Goal: Task Accomplishment & Management: Manage account settings

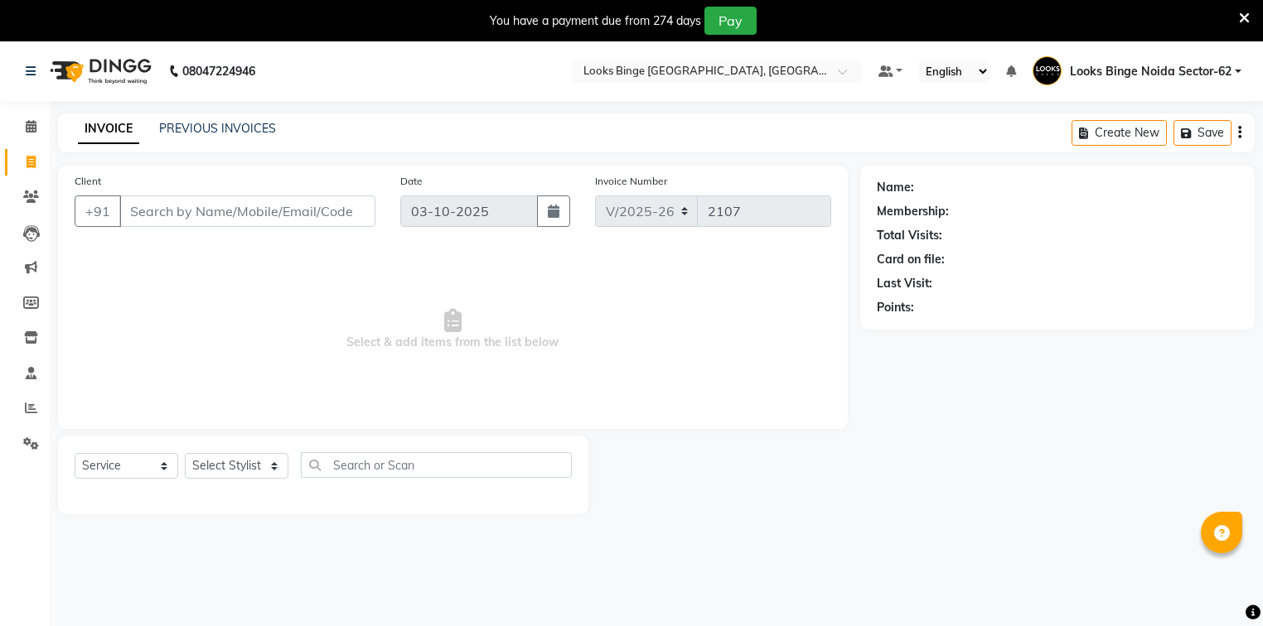
select select "5378"
select select "service"
drag, startPoint x: 36, startPoint y: 132, endPoint x: 32, endPoint y: 149, distance: 17.7
click at [36, 132] on icon at bounding box center [31, 126] width 11 height 12
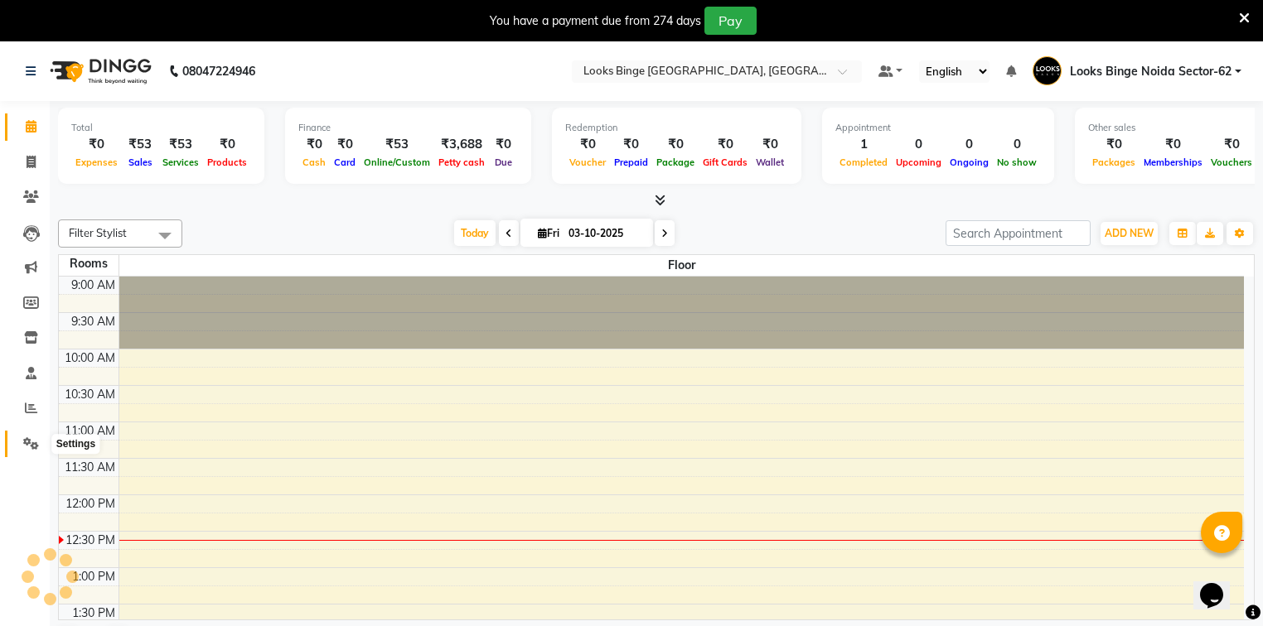
scroll to position [218, 0]
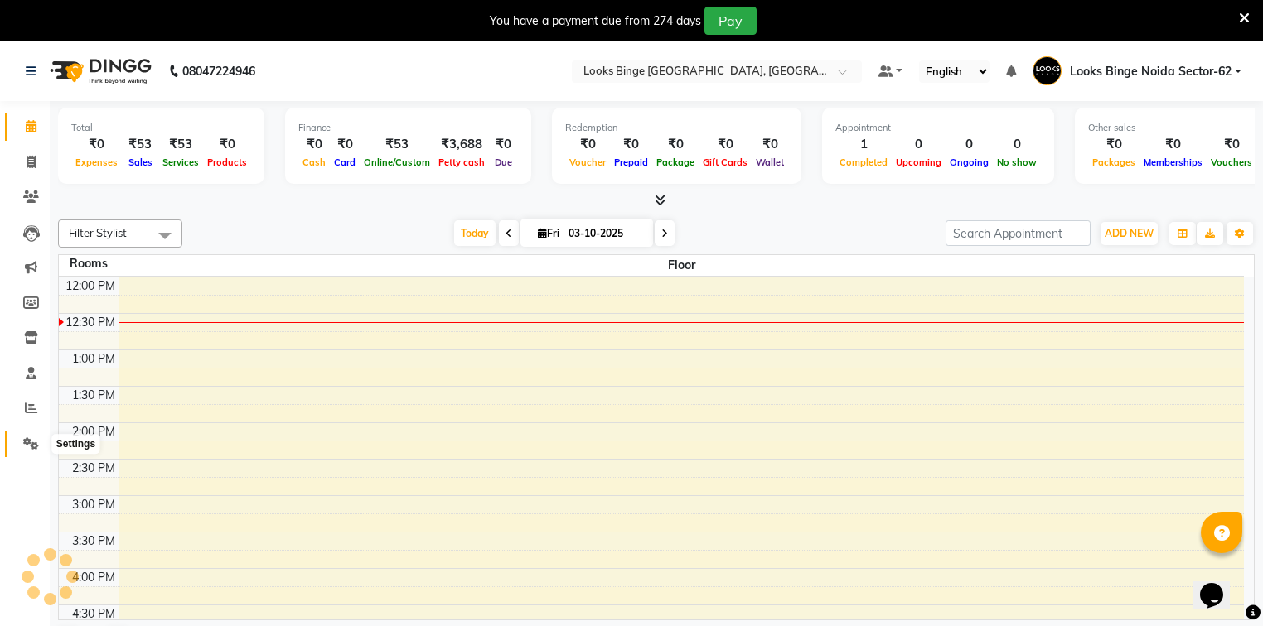
click at [22, 444] on span at bounding box center [31, 444] width 29 height 19
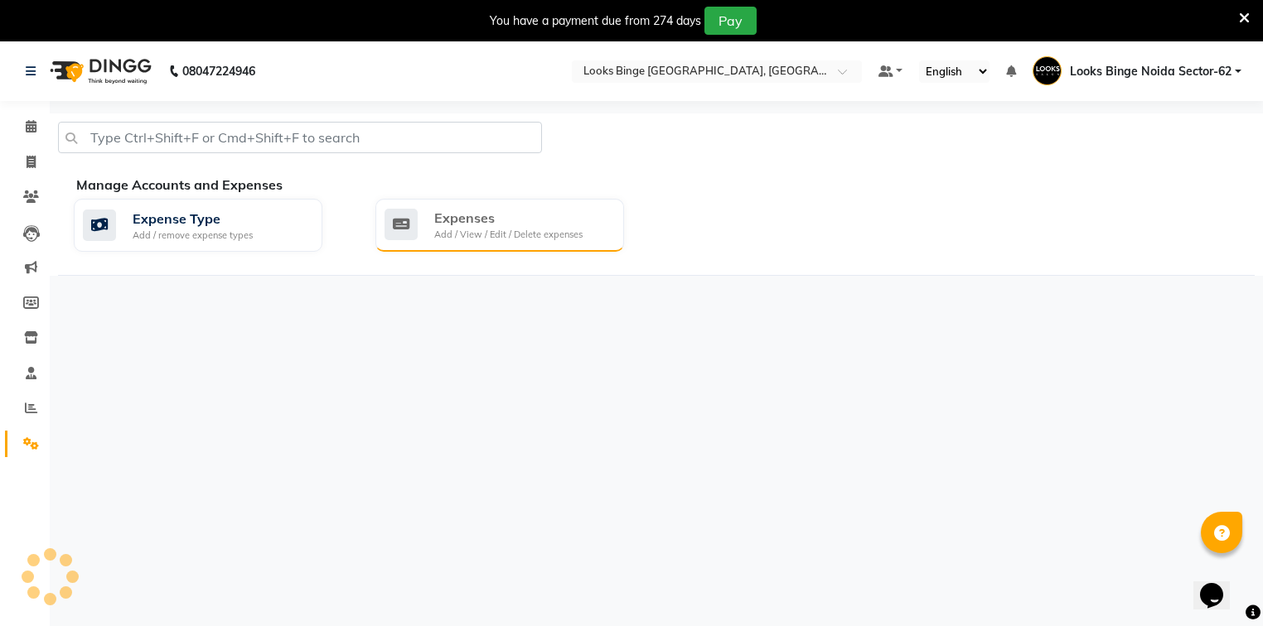
click at [567, 235] on div "Add / View / Edit / Delete expenses" at bounding box center [508, 235] width 148 height 14
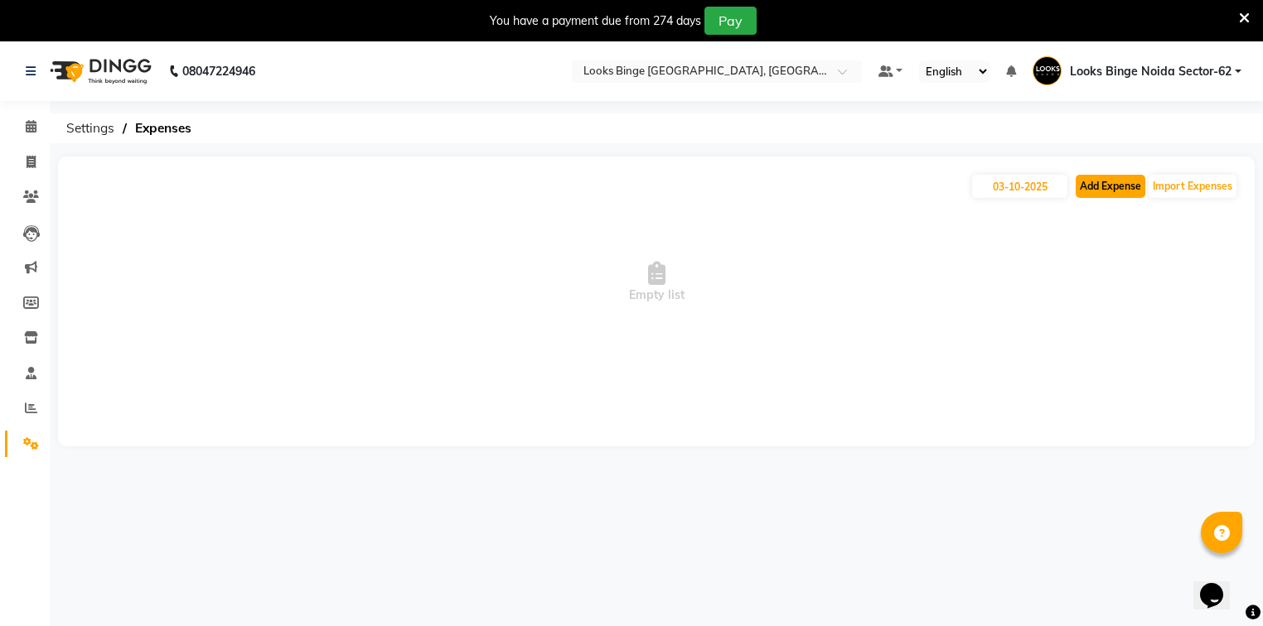
click at [1108, 190] on button "Add Expense" at bounding box center [1110, 186] width 70 height 23
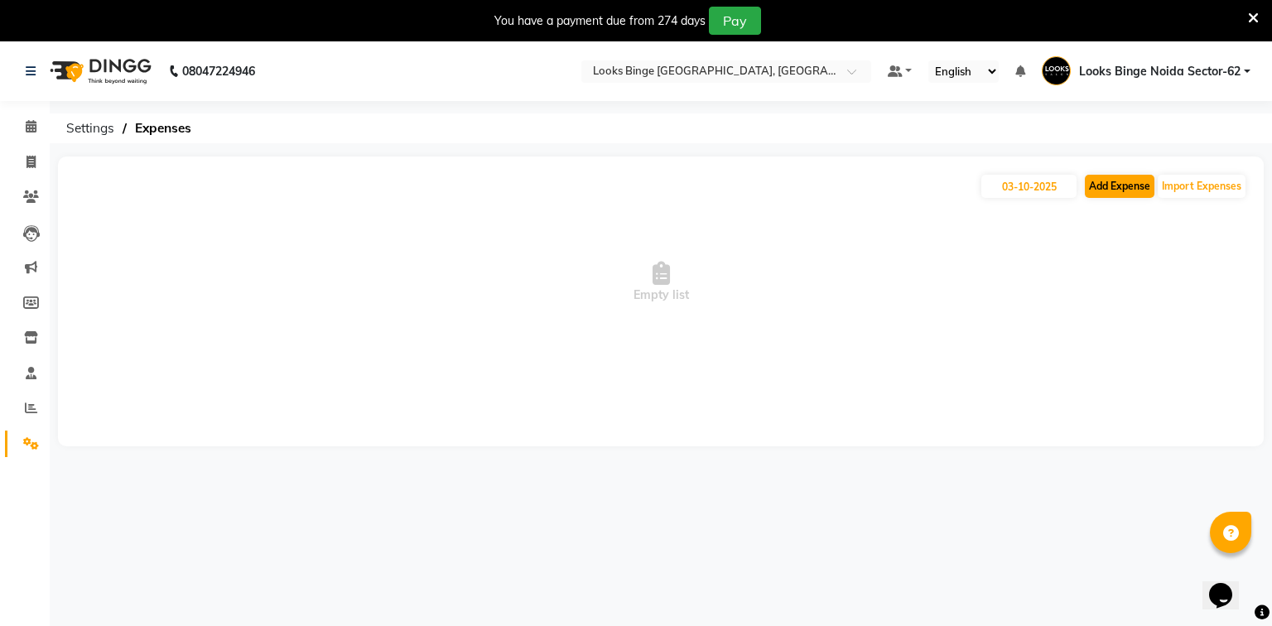
select select "1"
select select "4305"
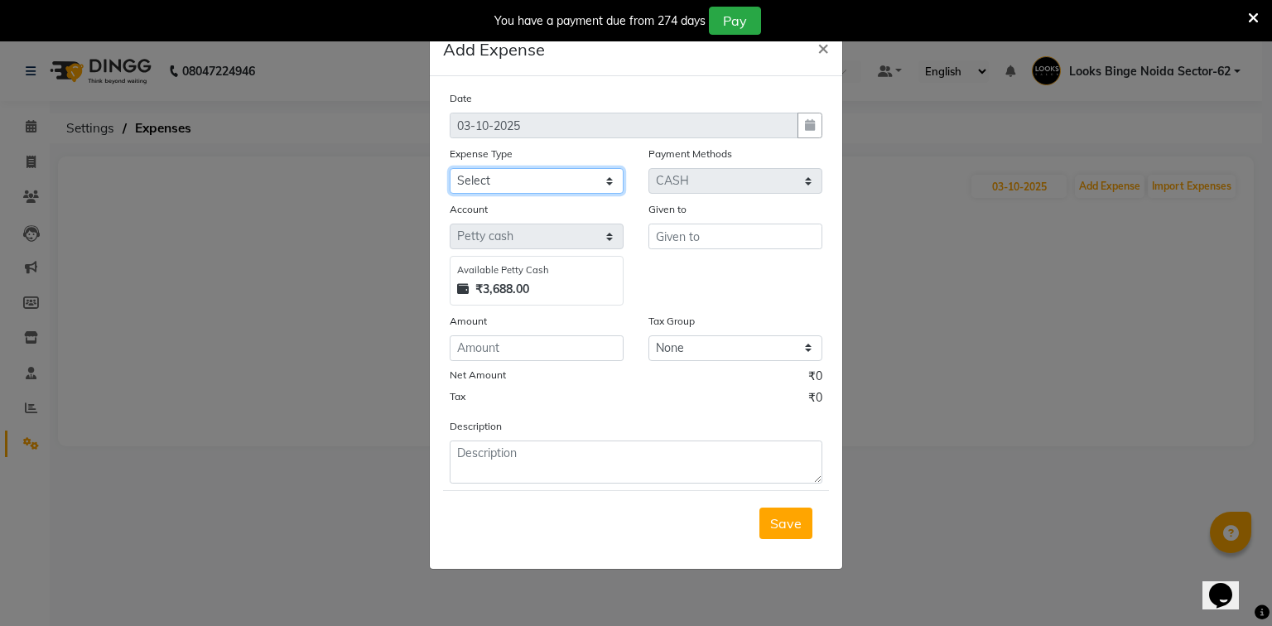
click at [509, 187] on select "Select Accommodation Aesthetics Bank Deposit BLINKIT Cash Handover Client Refun…" at bounding box center [537, 181] width 174 height 26
select select "25132"
click at [450, 170] on select "Select Accommodation Aesthetics Bank Deposit BLINKIT Cash Handover Client Refun…" at bounding box center [537, 181] width 174 height 26
click at [732, 237] on input "text" at bounding box center [736, 237] width 174 height 26
type input "salon"
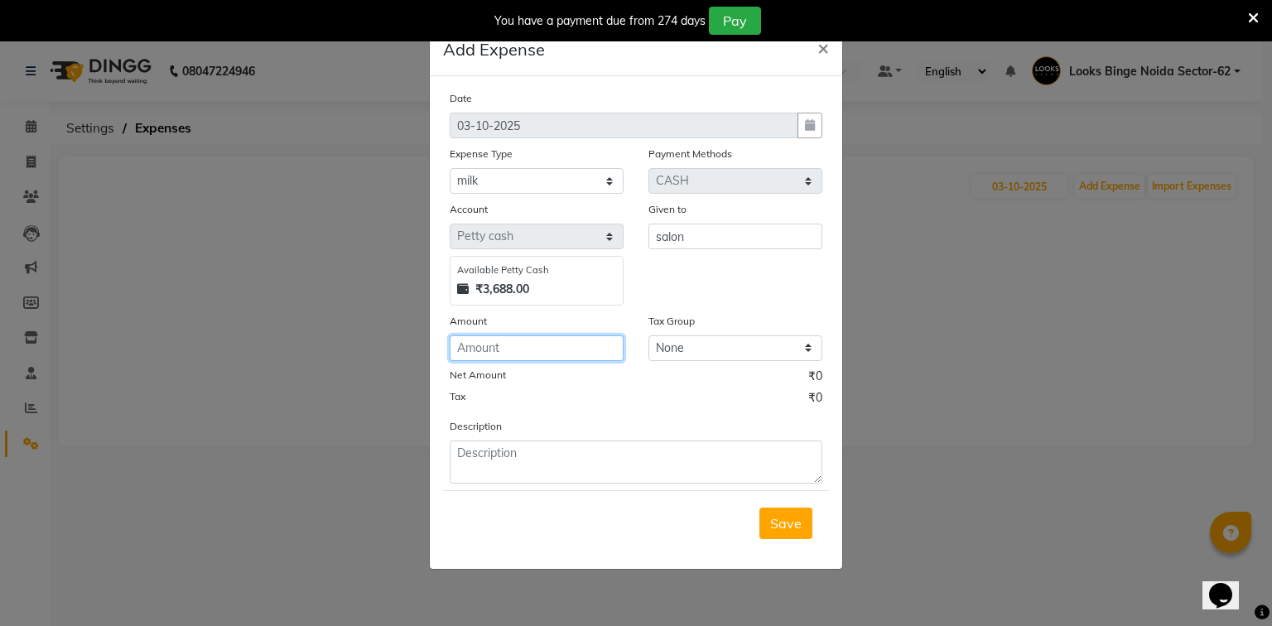
click at [539, 354] on input "number" at bounding box center [537, 349] width 174 height 26
type input "70"
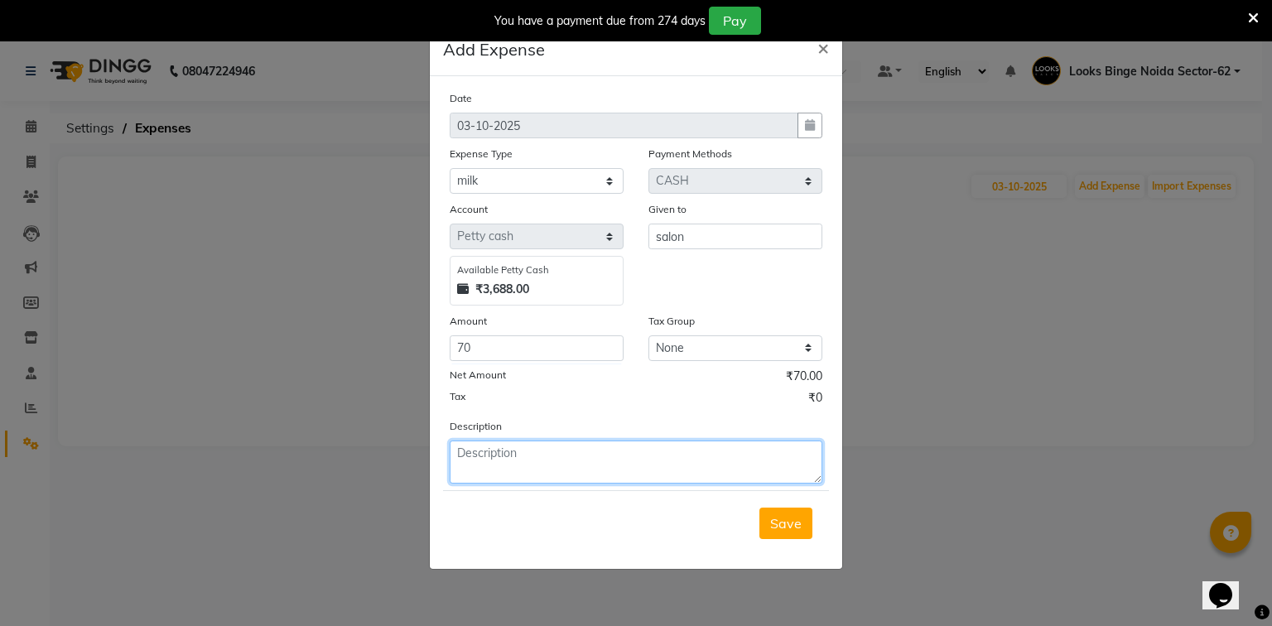
click at [498, 466] on textarea at bounding box center [636, 462] width 373 height 43
type textarea "milk"
click at [792, 530] on span "Save" at bounding box center [785, 523] width 31 height 17
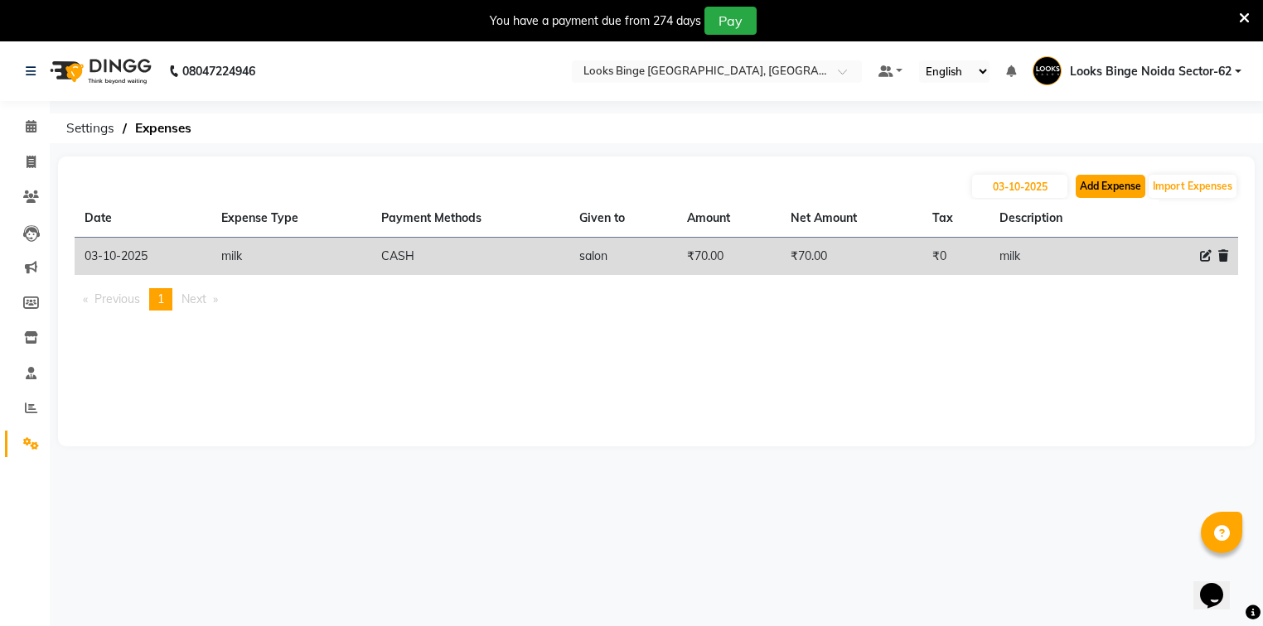
click at [1140, 187] on button "Add Expense" at bounding box center [1110, 186] width 70 height 23
select select "1"
select select "4305"
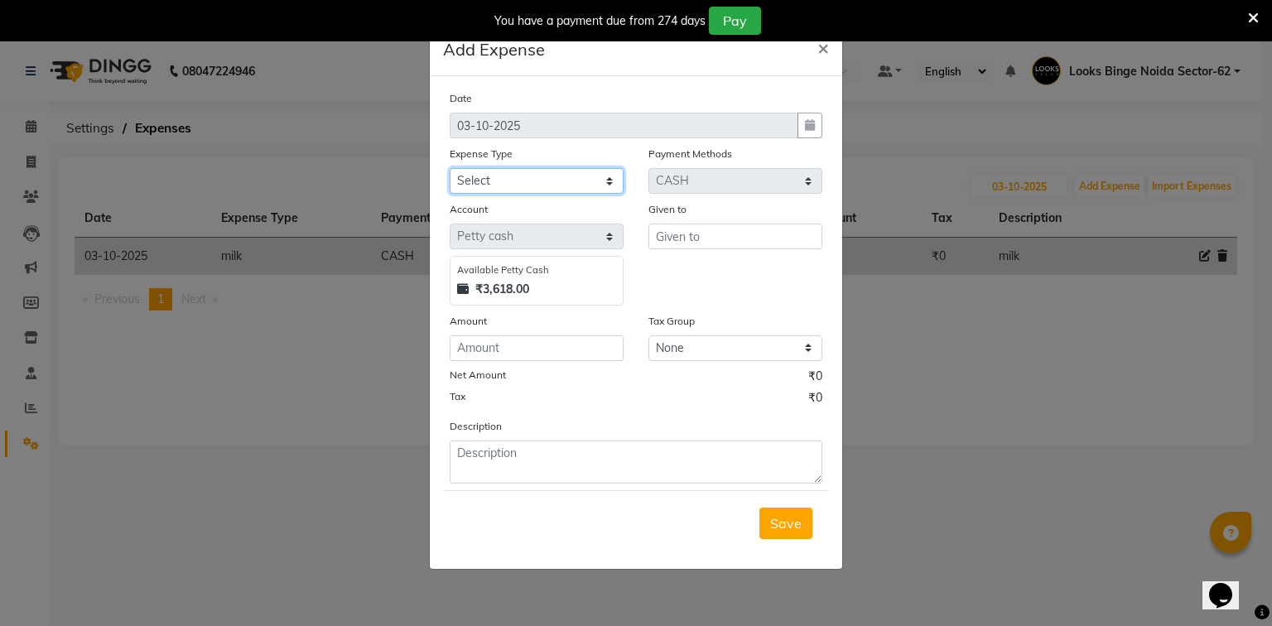
click at [488, 189] on select "Select Accommodation Aesthetics Bank Deposit BLINKIT Cash Handover Client Refun…" at bounding box center [537, 181] width 174 height 26
select select "19731"
click at [450, 170] on select "Select Accommodation Aesthetics Bank Deposit BLINKIT Cash Handover Client Refun…" at bounding box center [537, 181] width 174 height 26
click at [696, 236] on input "text" at bounding box center [736, 237] width 174 height 26
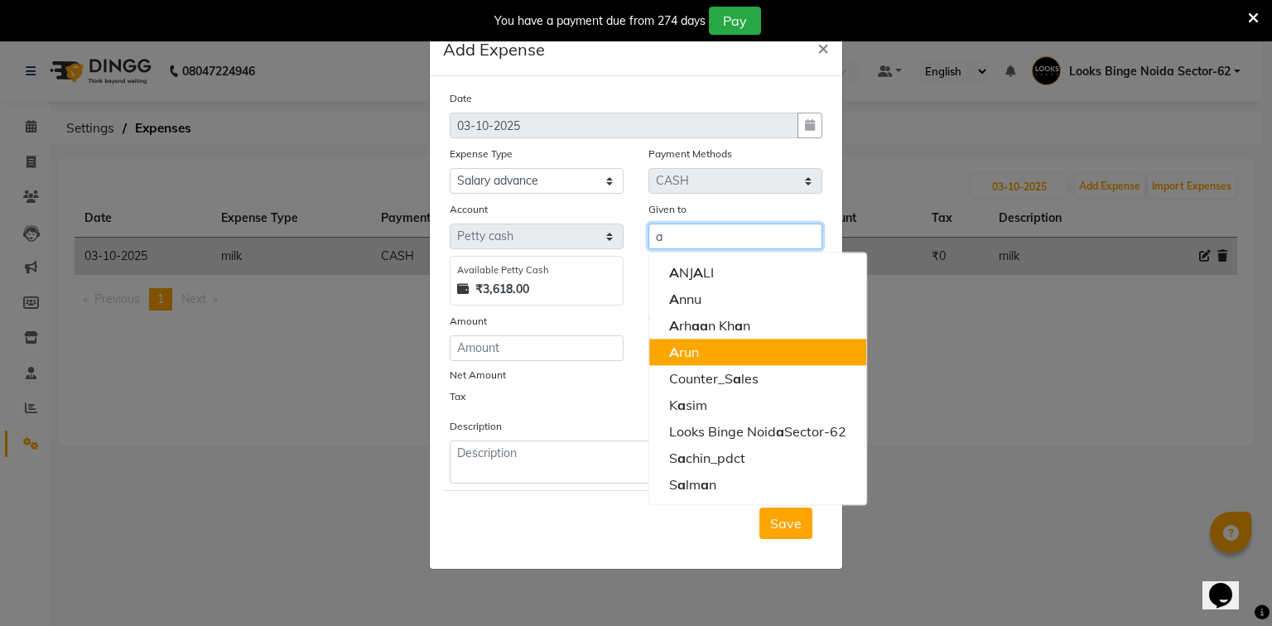
click at [698, 355] on ngb-highlight "A run" at bounding box center [684, 352] width 30 height 17
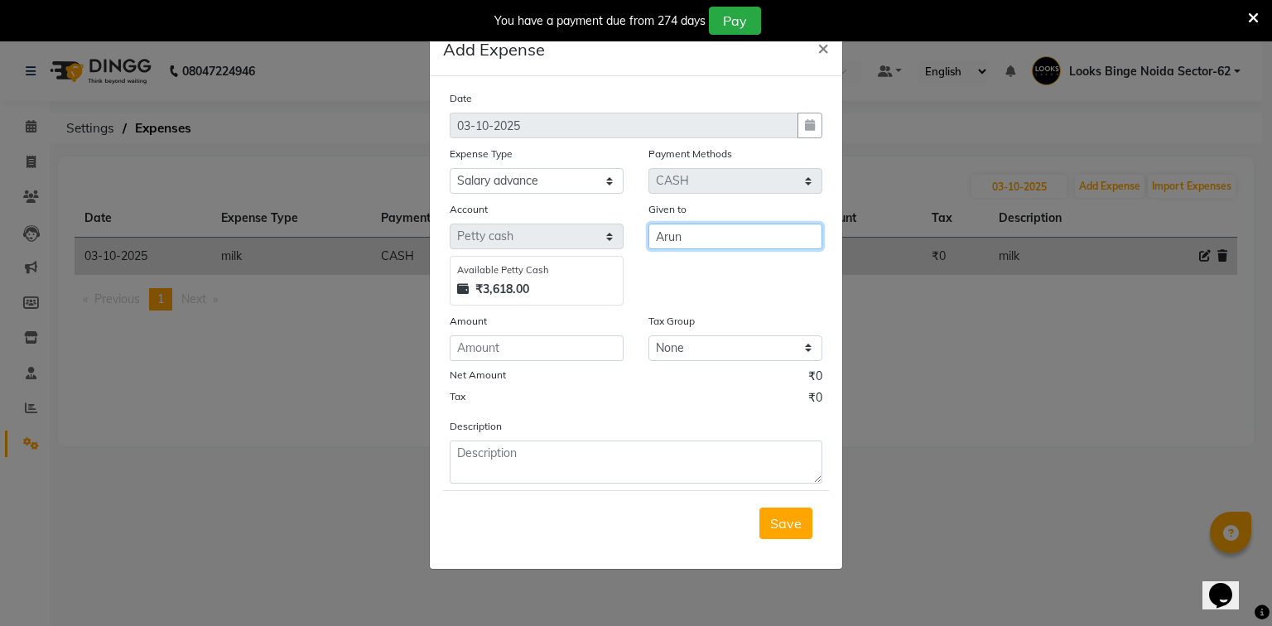
type input "Arun"
click at [561, 361] on input "number" at bounding box center [537, 349] width 174 height 26
type input "500"
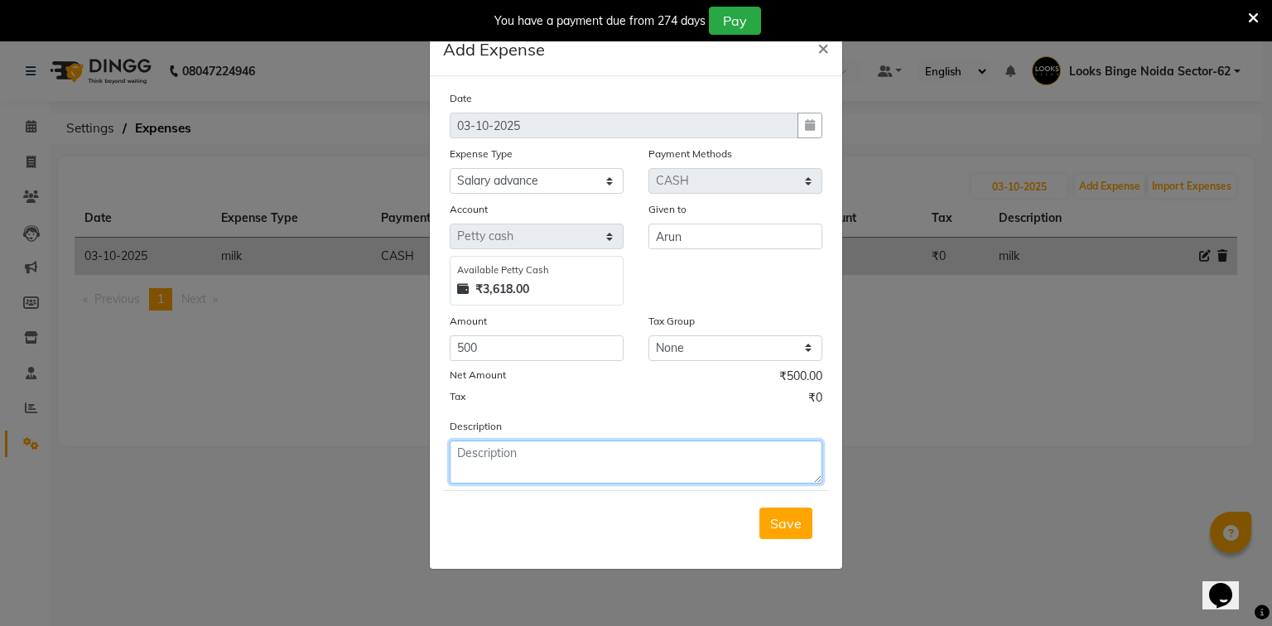
click at [518, 470] on textarea at bounding box center [636, 462] width 373 height 43
type textarea "salary advance arun 500"
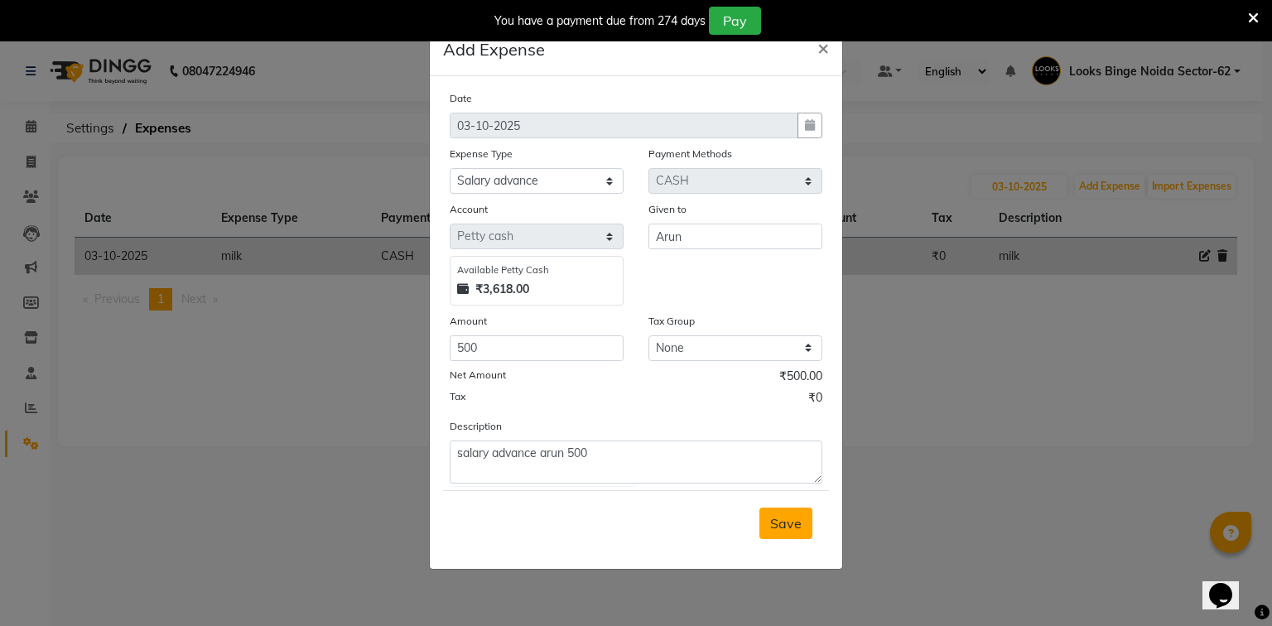
click at [780, 535] on button "Save" at bounding box center [786, 523] width 53 height 31
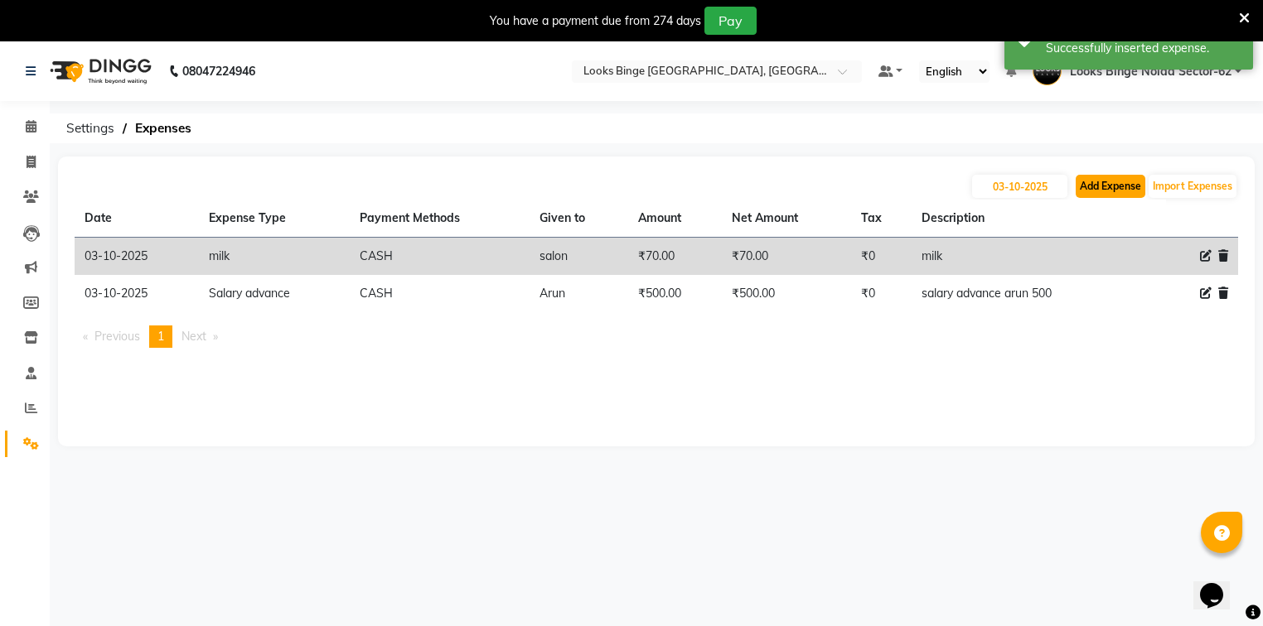
click at [1084, 182] on button "Add Expense" at bounding box center [1110, 186] width 70 height 23
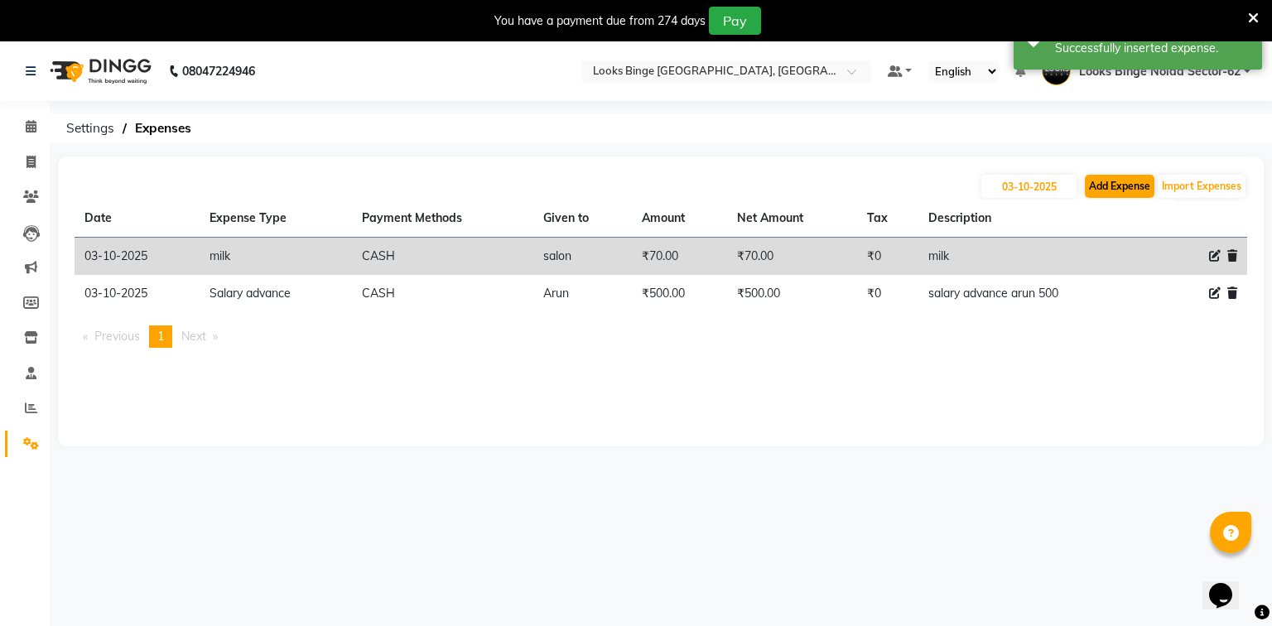
select select "1"
select select "4305"
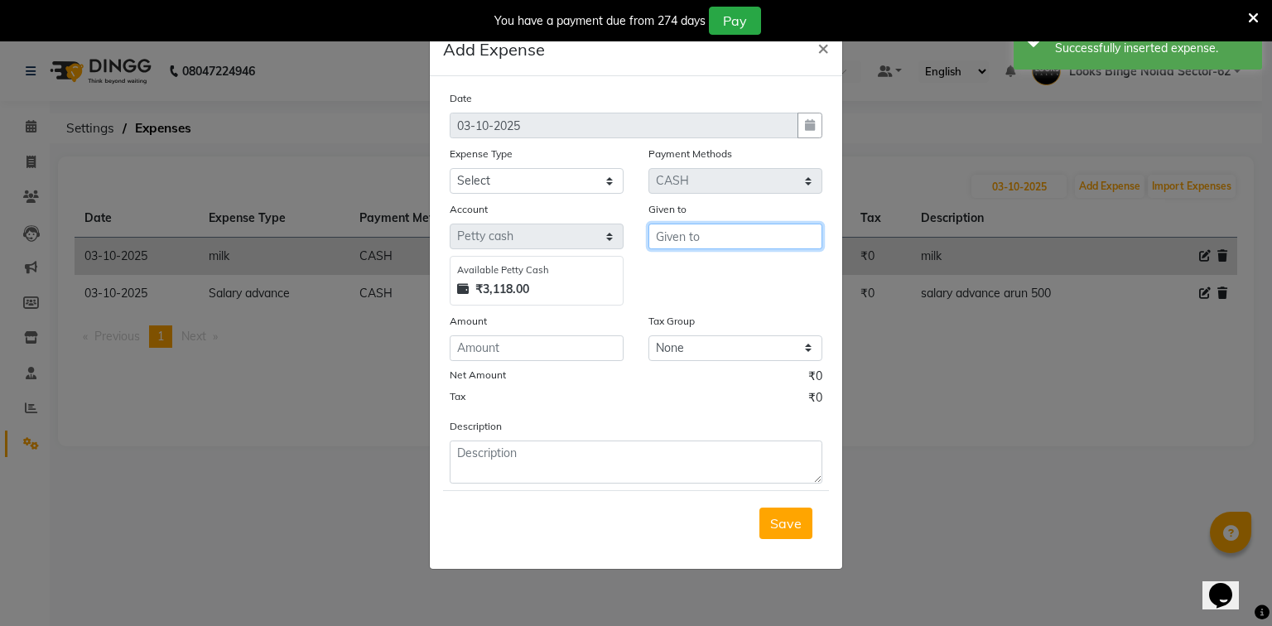
click at [673, 235] on input "text" at bounding box center [736, 237] width 174 height 26
type input "salon"
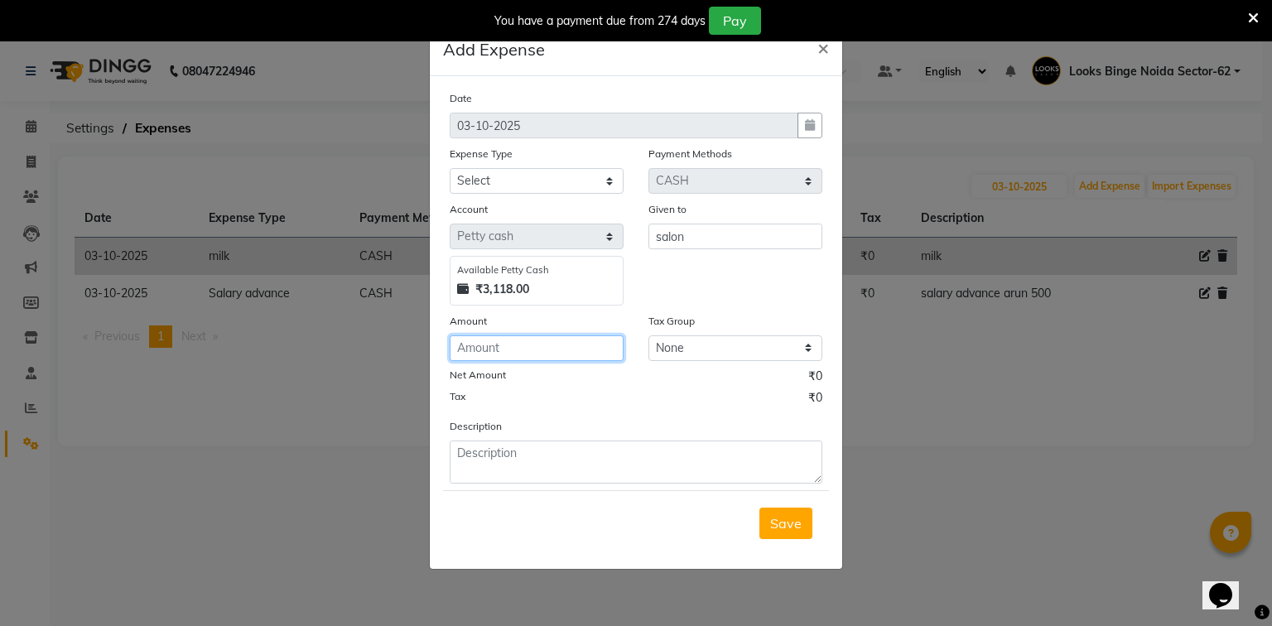
click at [497, 353] on input "number" at bounding box center [537, 349] width 174 height 26
type input "400"
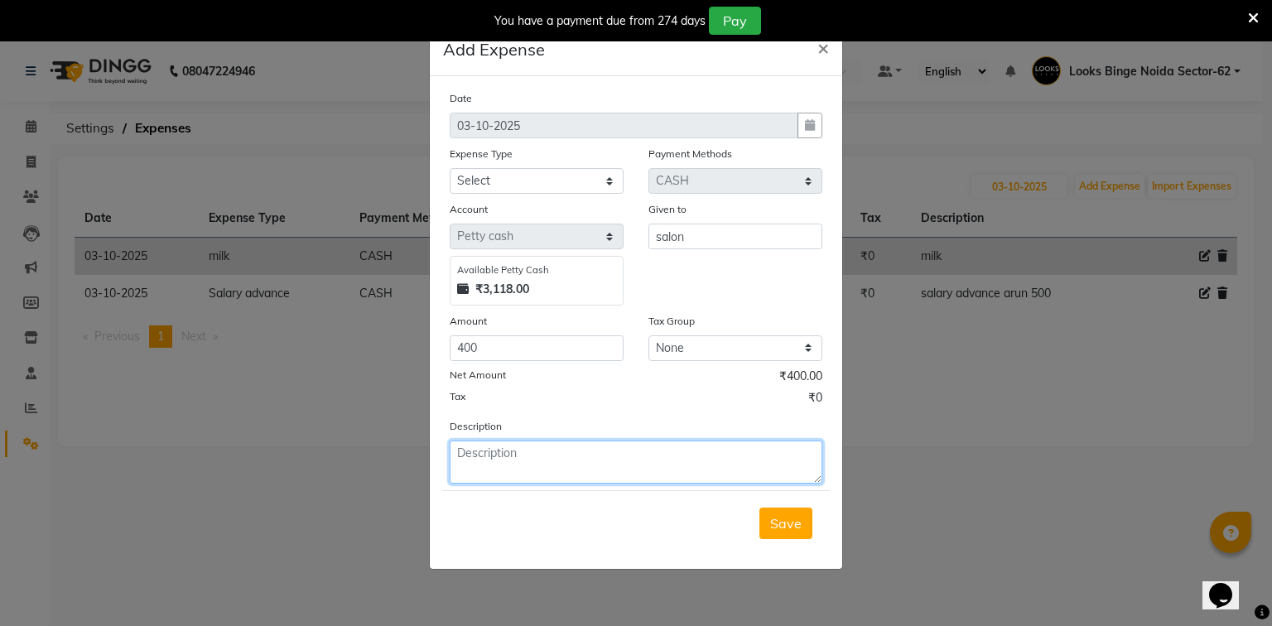
click at [490, 458] on textarea at bounding box center [636, 462] width 373 height 43
type textarea "induction chula repair"
click at [772, 532] on span "Save" at bounding box center [785, 523] width 31 height 17
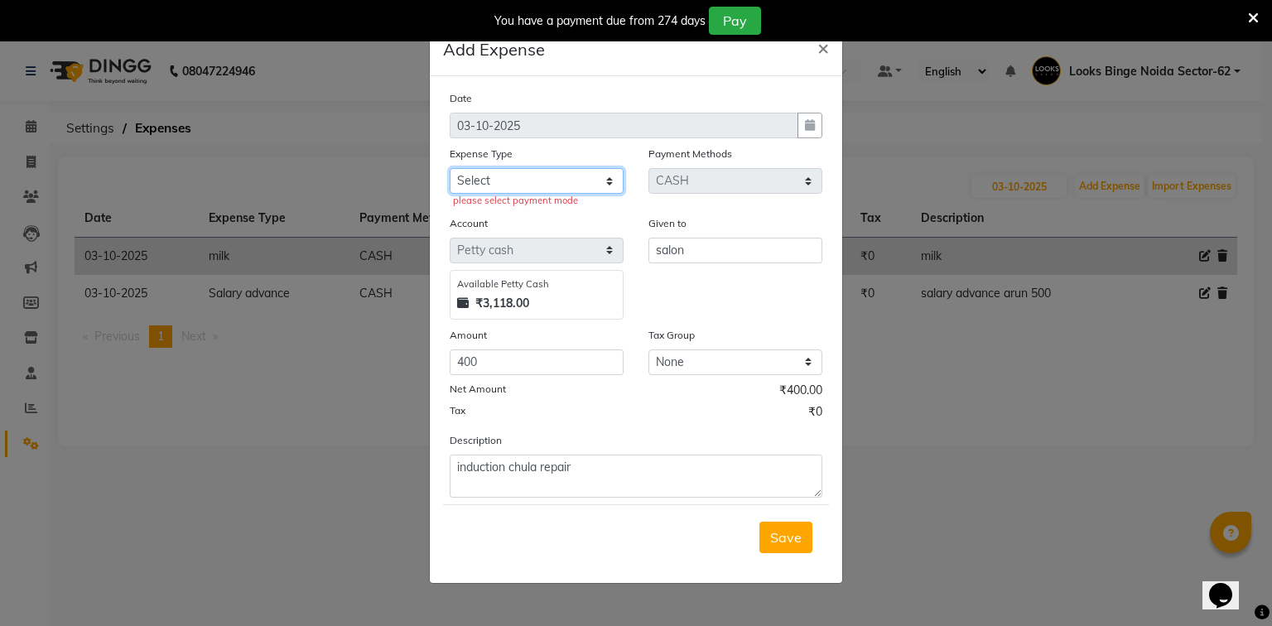
click at [512, 192] on select "Select Accommodation Aesthetics Bank Deposit BLINKIT Cash Handover Client Refun…" at bounding box center [537, 181] width 174 height 26
select select "5010"
click at [450, 170] on select "Select Accommodation Aesthetics Bank Deposit BLINKIT Cash Handover Client Refun…" at bounding box center [537, 181] width 174 height 26
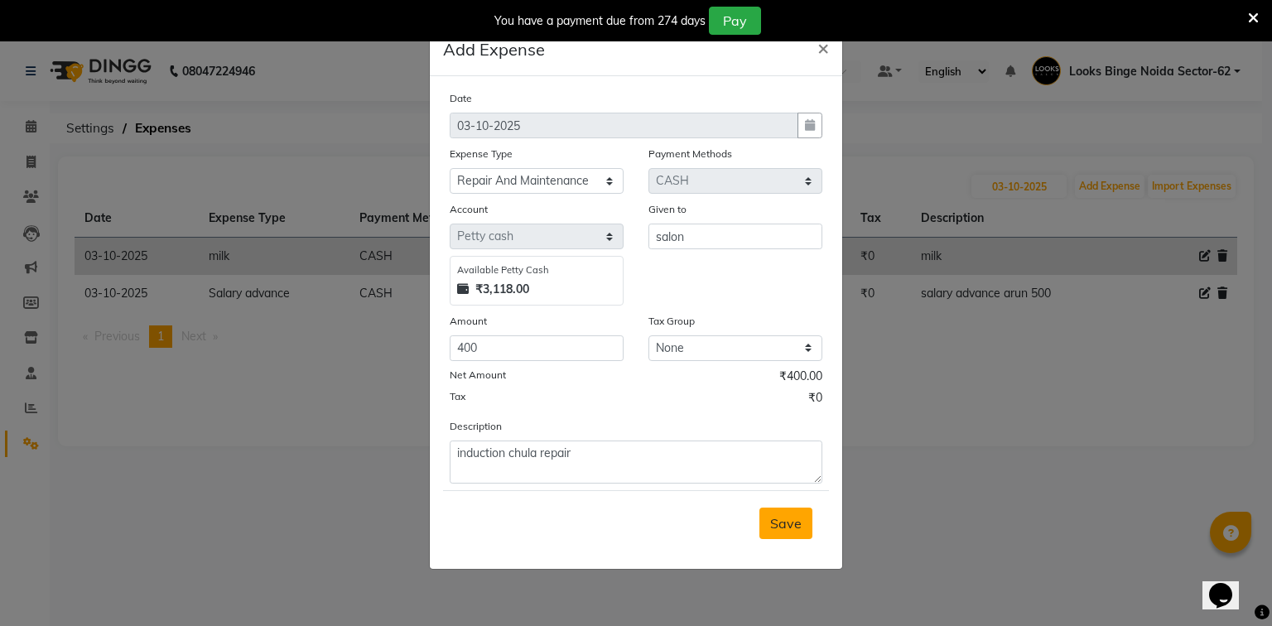
click at [782, 539] on button "Save" at bounding box center [786, 523] width 53 height 31
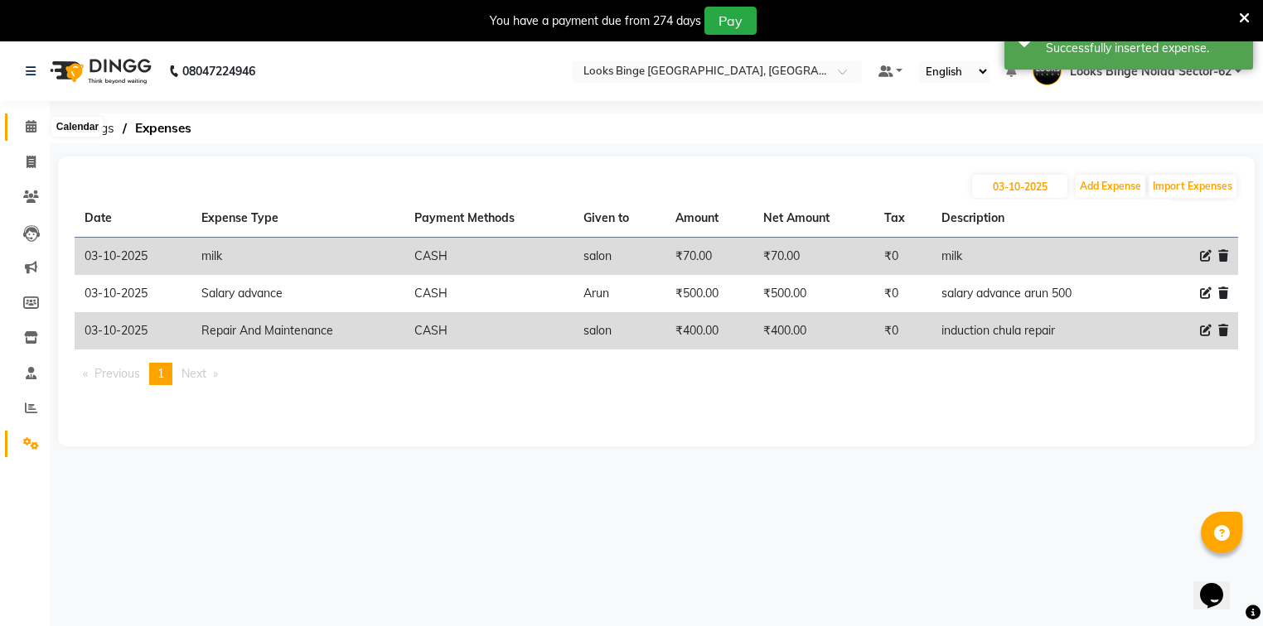
click at [27, 126] on icon at bounding box center [31, 126] width 11 height 12
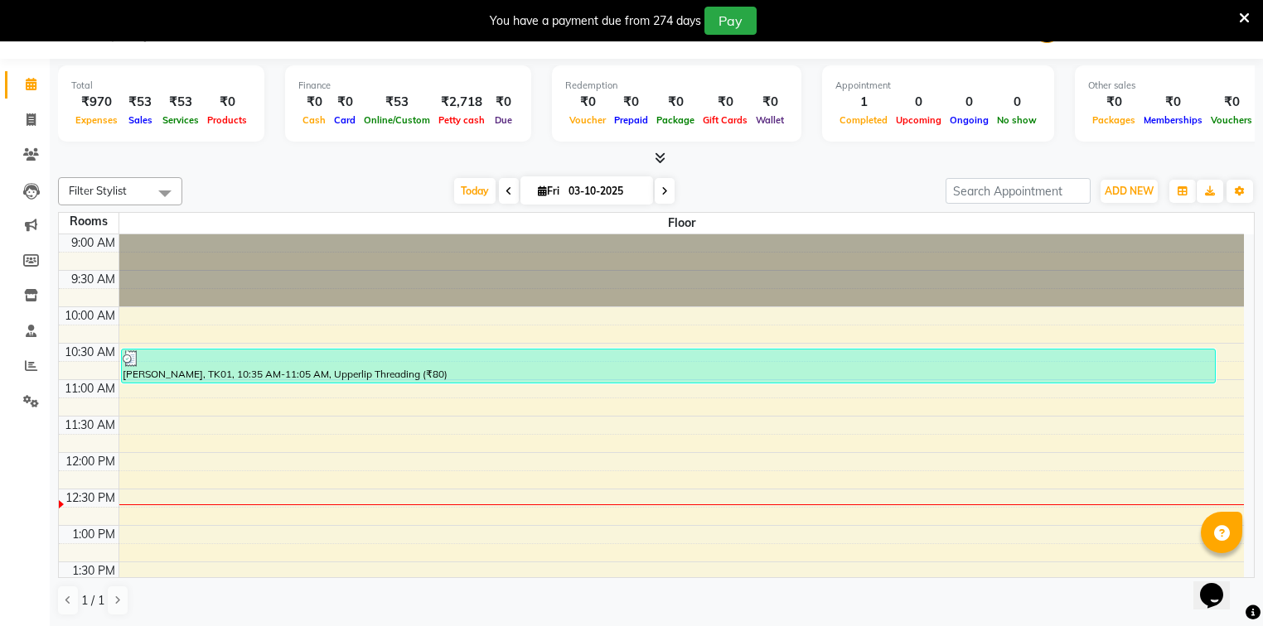
click at [659, 158] on icon at bounding box center [659, 158] width 11 height 12
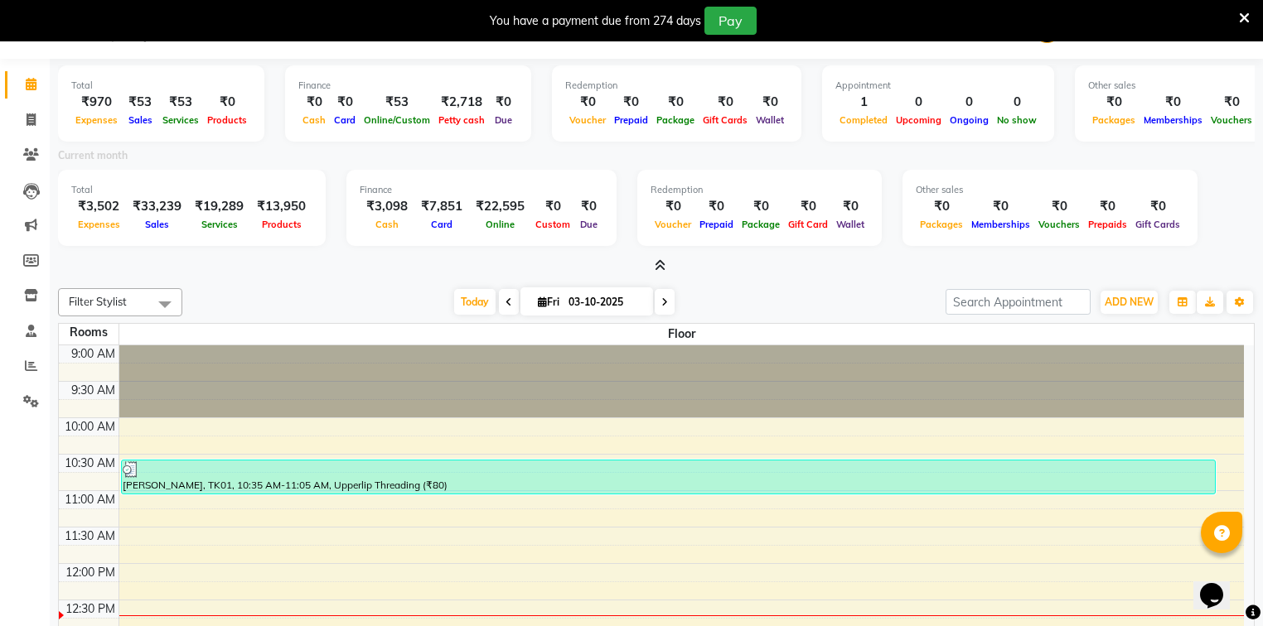
click at [664, 263] on icon at bounding box center [659, 265] width 11 height 12
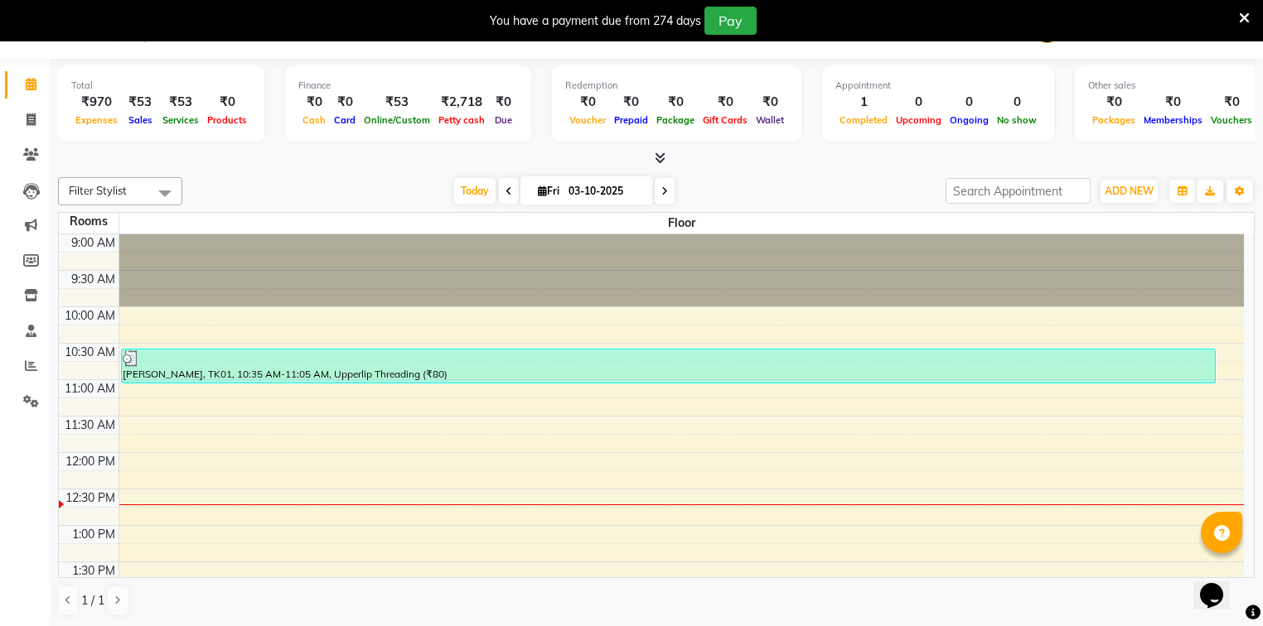
click at [662, 158] on icon at bounding box center [659, 158] width 11 height 12
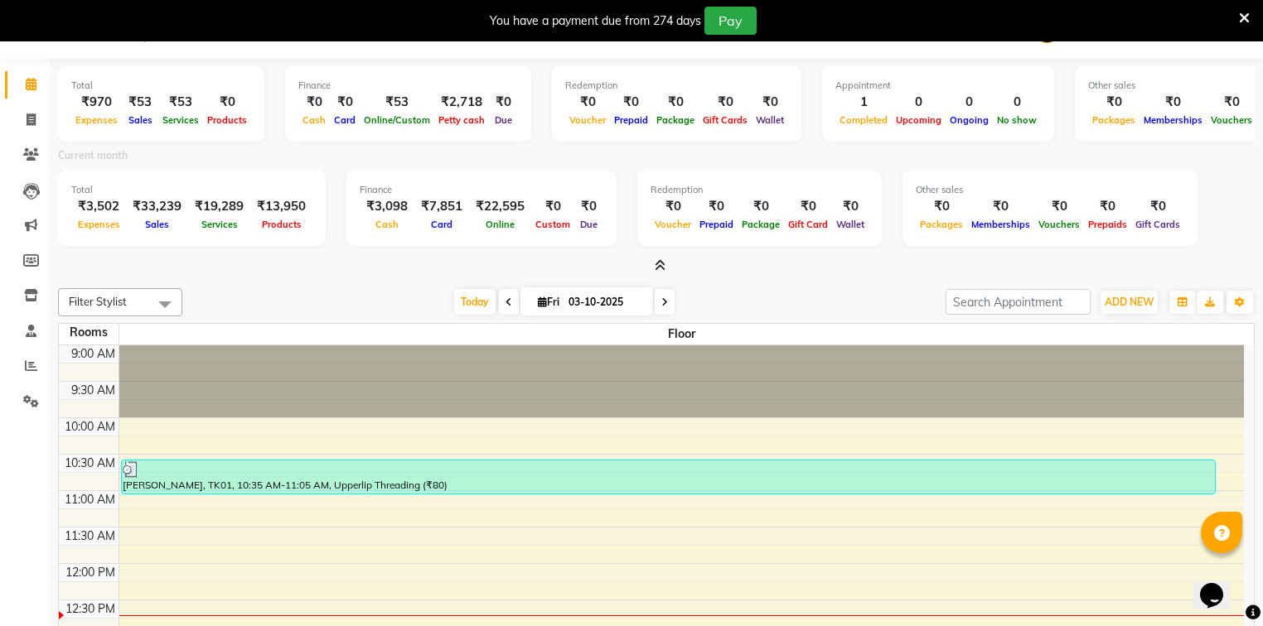
click at [657, 262] on icon at bounding box center [659, 265] width 11 height 12
